Goal: Task Accomplishment & Management: Complete application form

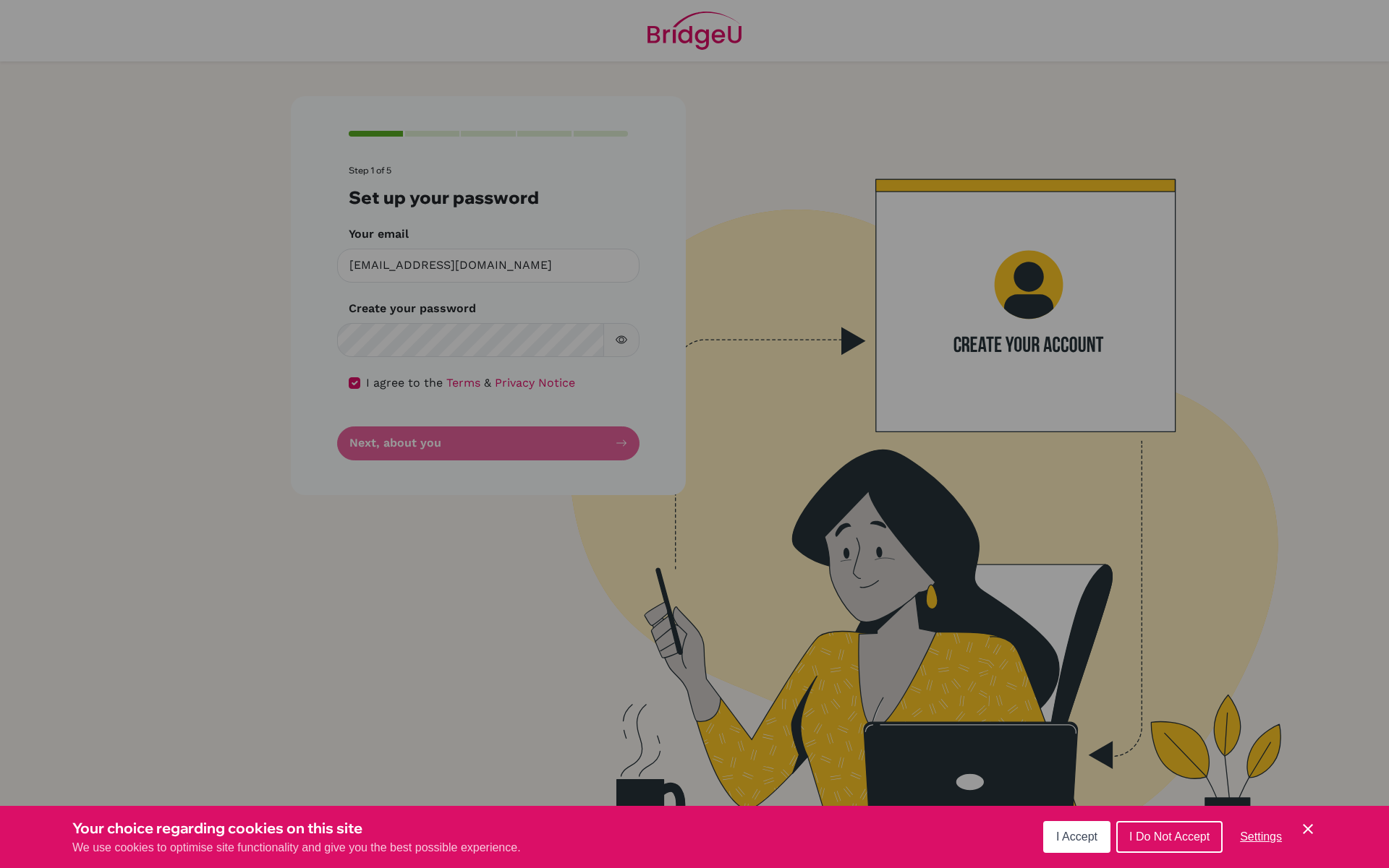
click at [1070, 855] on div "I Accept I Do Not Accept Settings Cookie Control Close Icon" at bounding box center [1179, 837] width 273 height 37
click at [1075, 845] on button "I Accept" at bounding box center [1076, 837] width 67 height 31
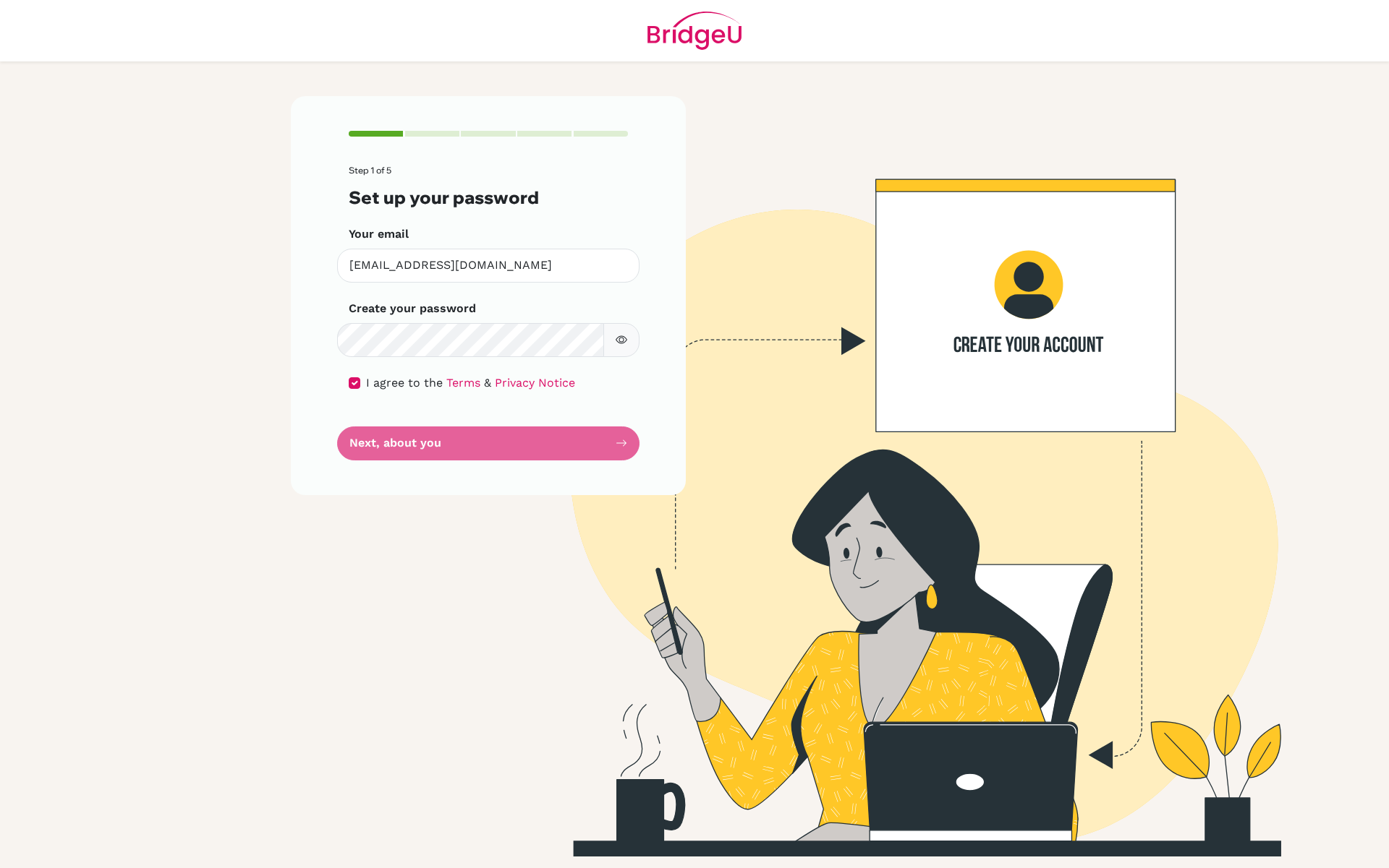
click at [862, 478] on img at bounding box center [900, 476] width 824 height 761
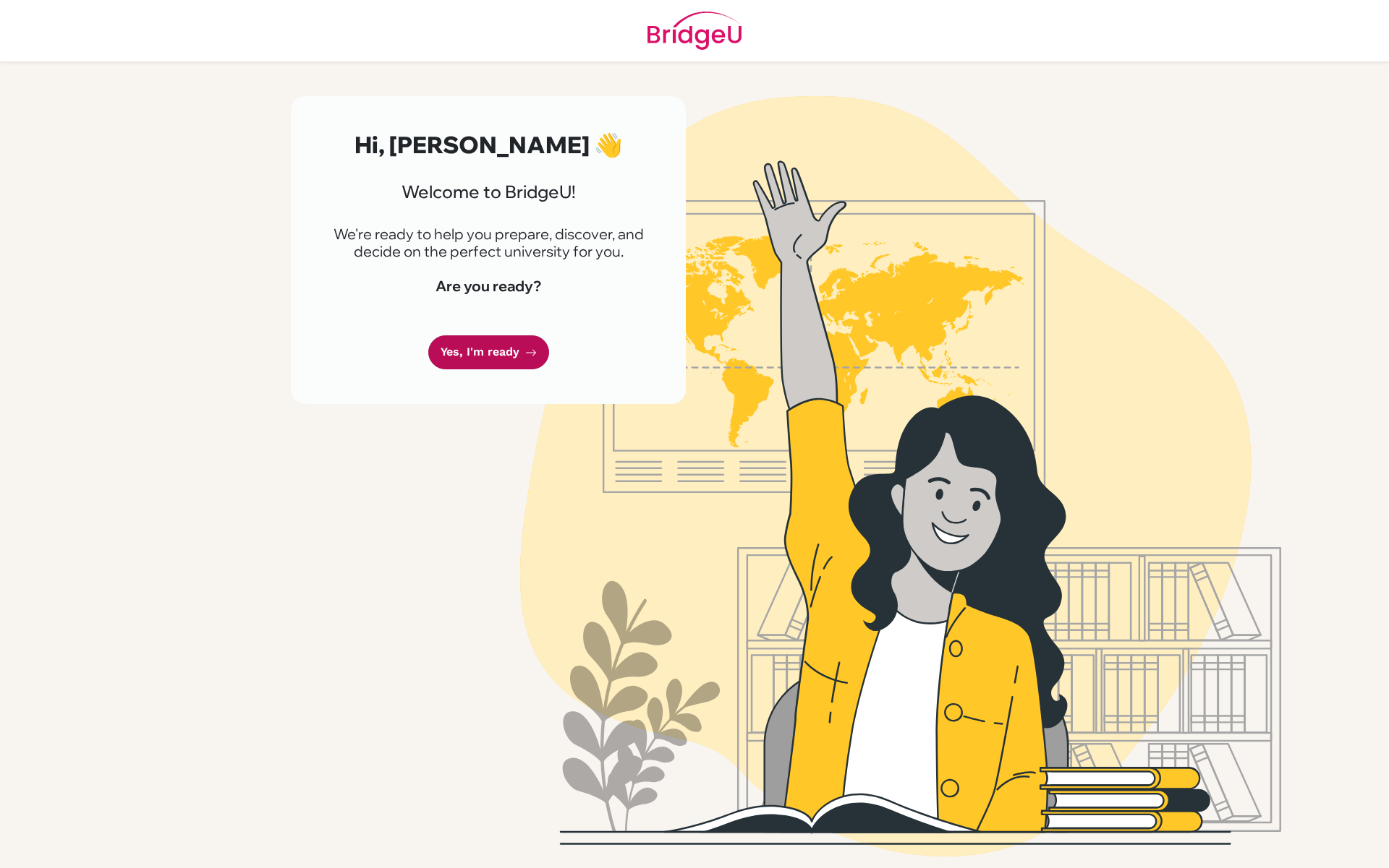
click at [458, 349] on link "Yes, I'm ready" at bounding box center [488, 353] width 121 height 34
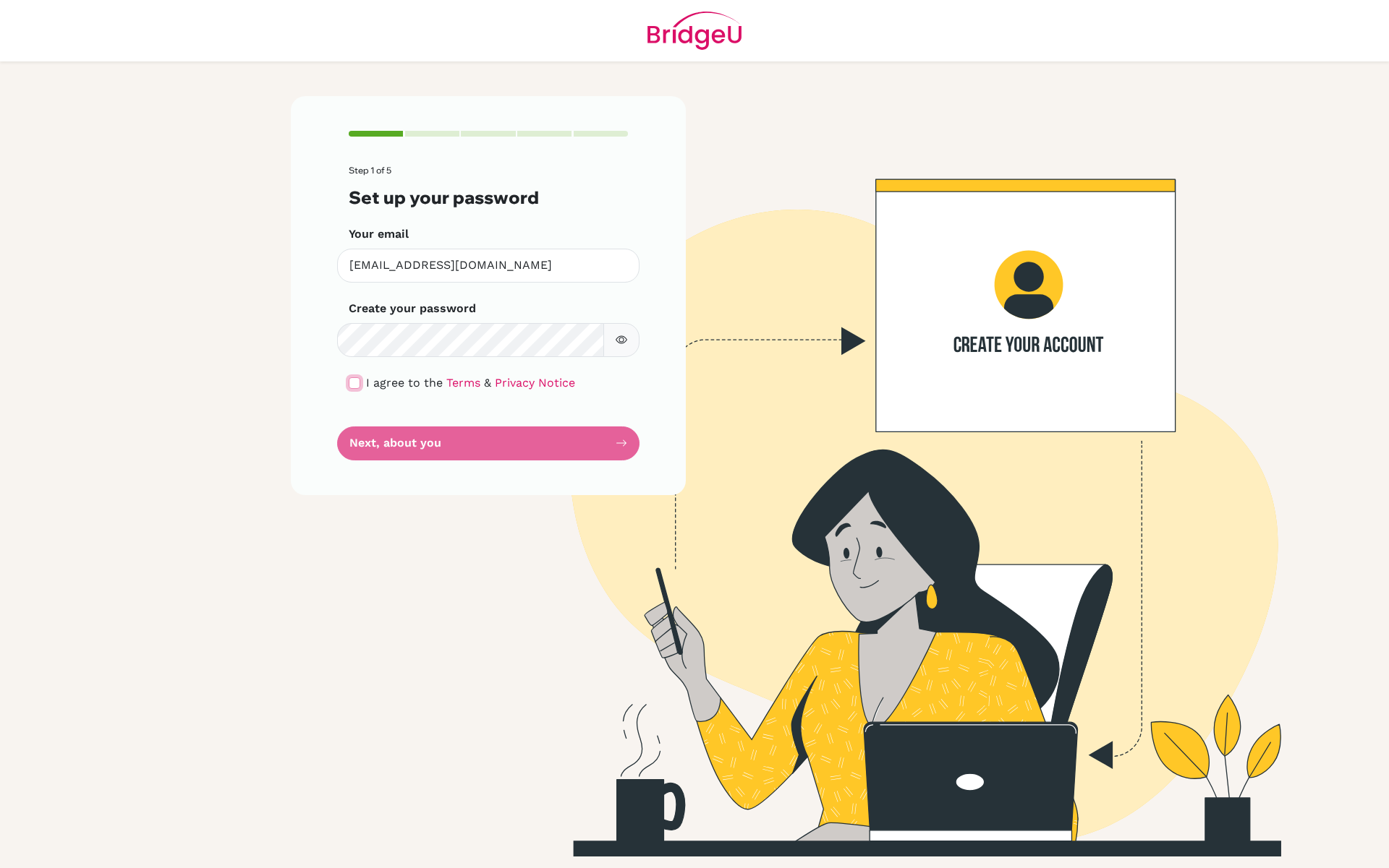
click at [352, 380] on input "checkbox" at bounding box center [355, 383] width 12 height 12
checkbox input "true"
click at [384, 450] on button "Next, about you" at bounding box center [487, 444] width 302 height 34
